Goal: Task Accomplishment & Management: Use online tool/utility

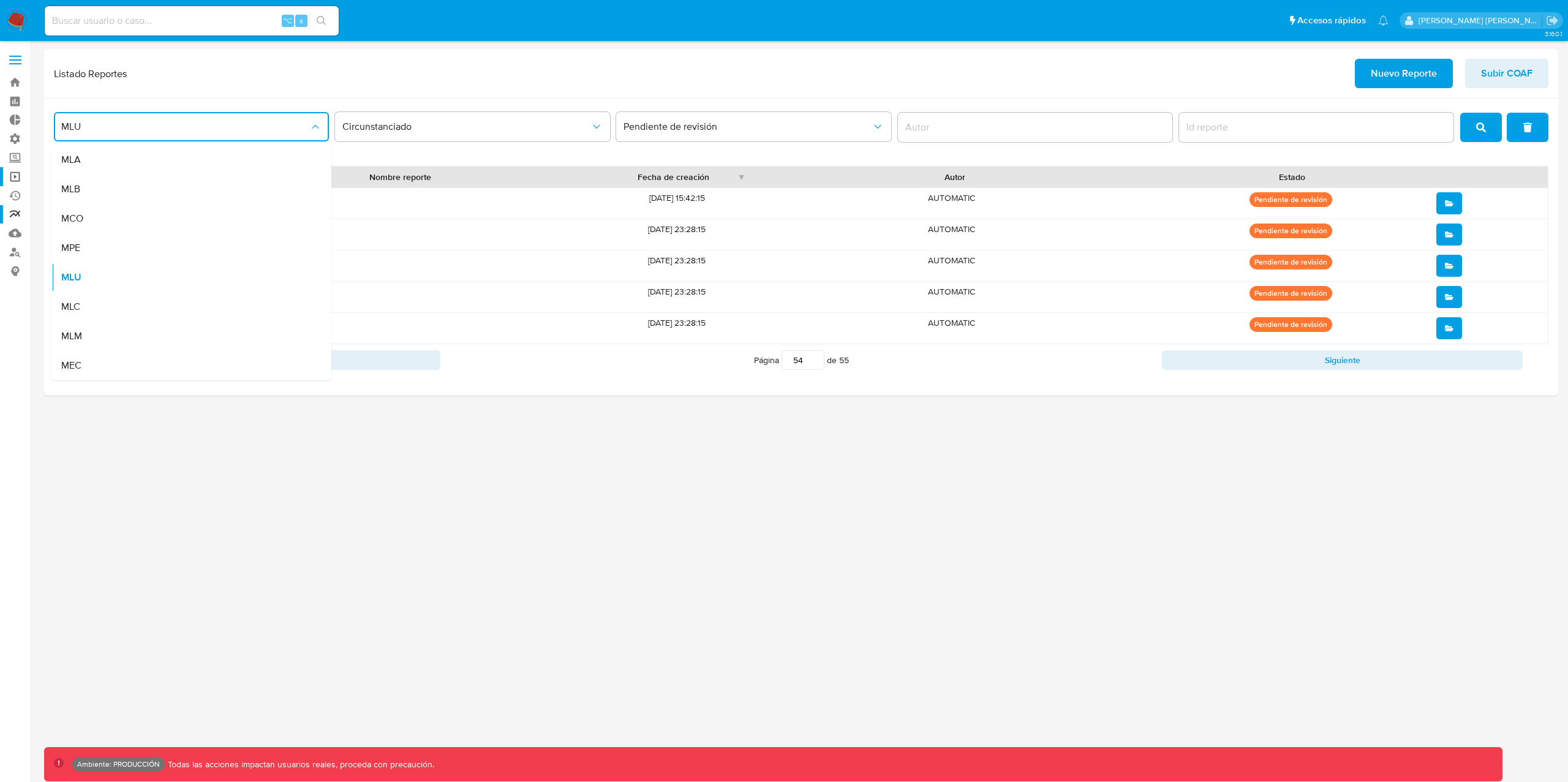
click at [18, 176] on link "Operaciones masivas" at bounding box center [73, 177] width 146 height 19
